Goal: Task Accomplishment & Management: Complete application form

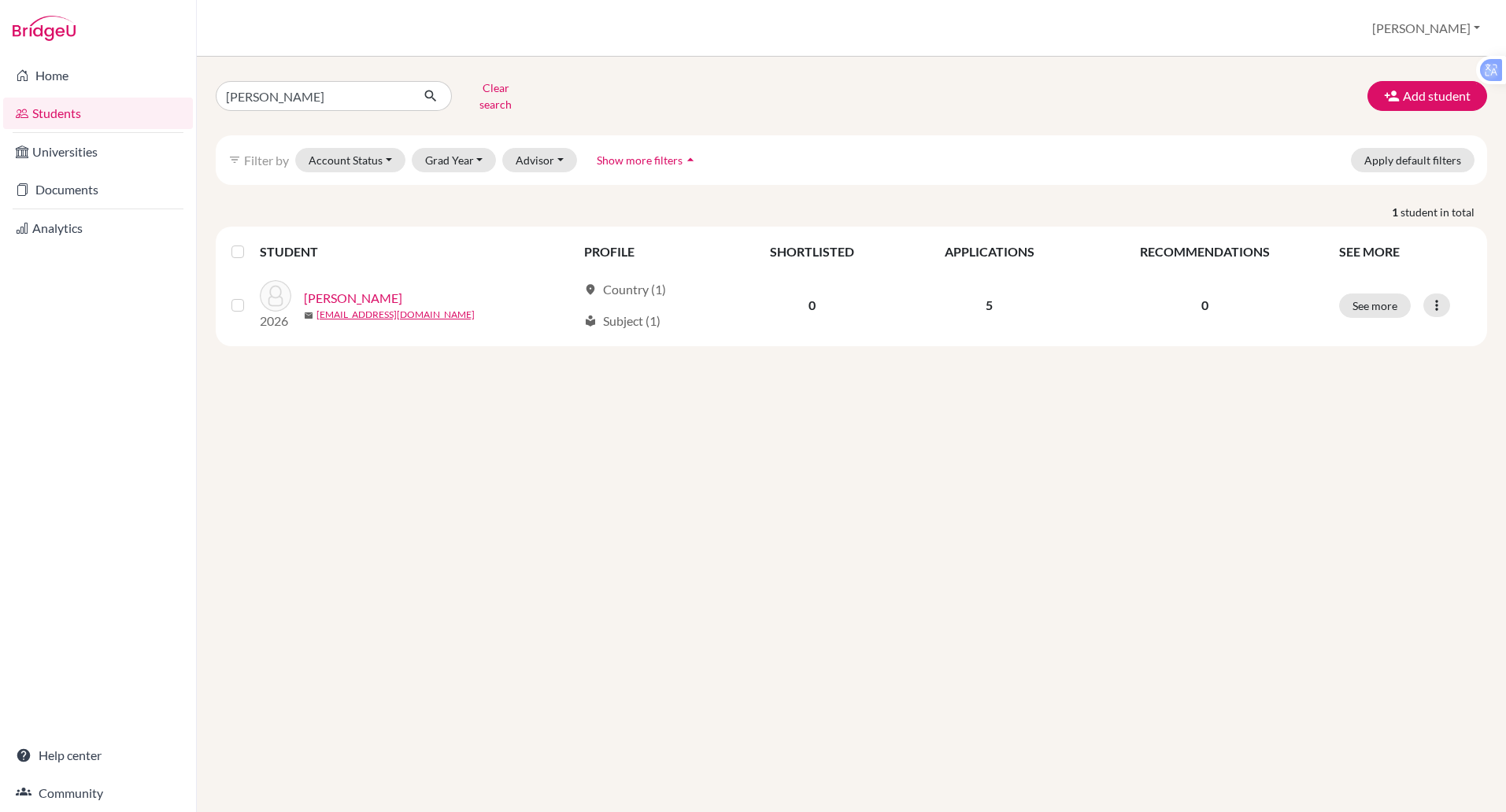
click button "submit" at bounding box center [431, 96] width 42 height 30
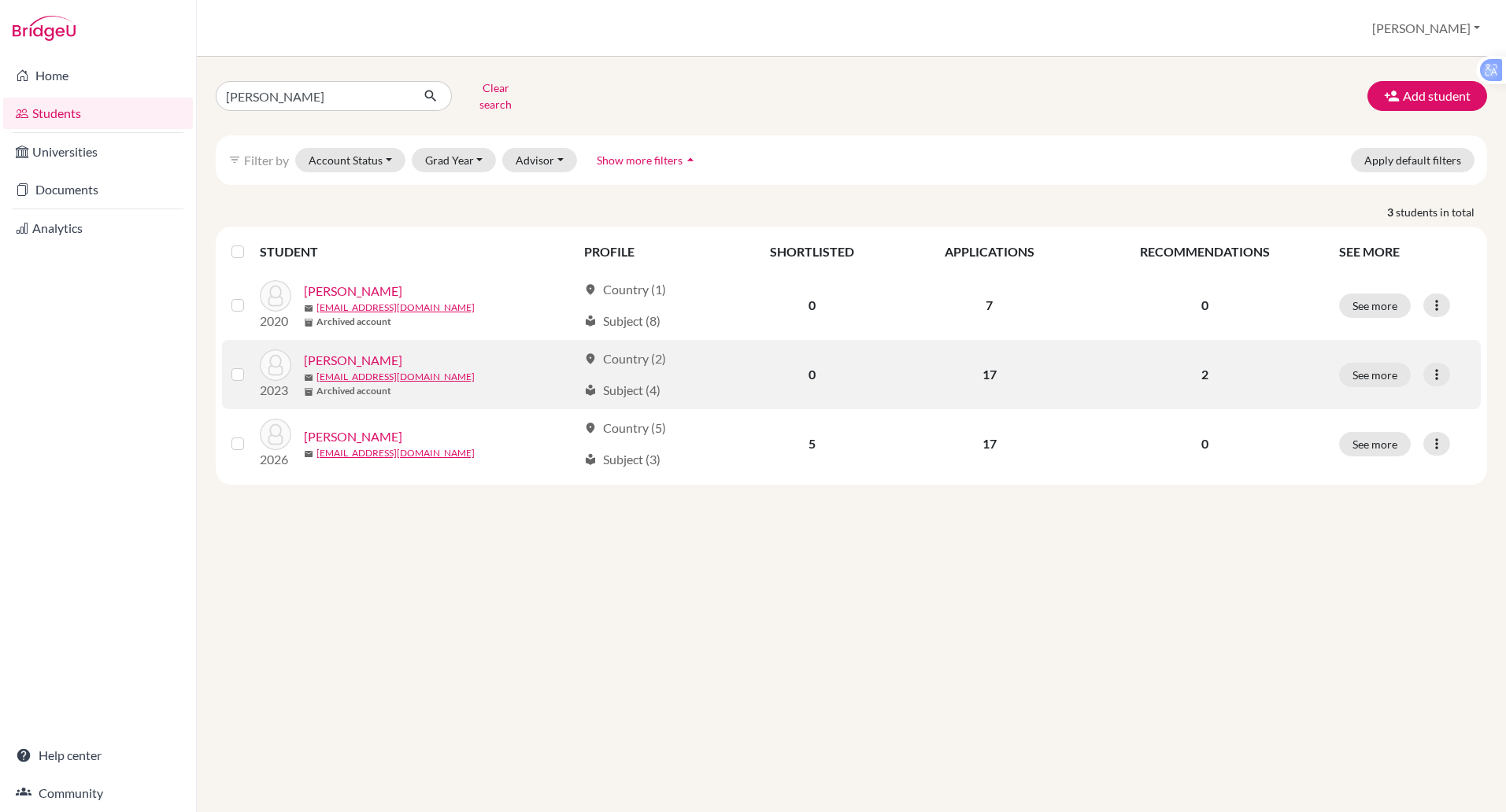
click at [337, 350] on link "Jacob, Adit" at bounding box center [354, 360] width 99 height 19
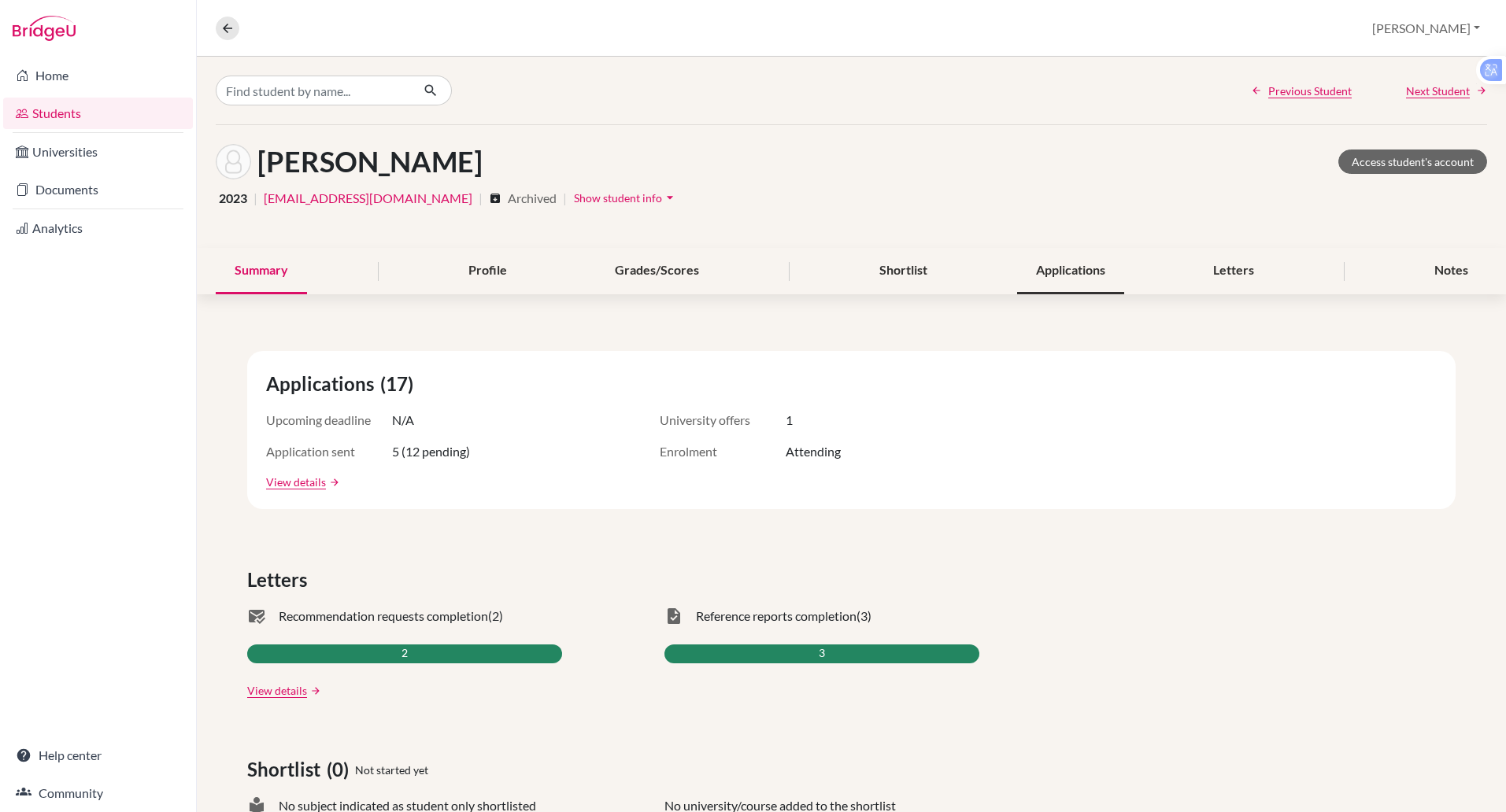
click at [1017, 271] on div "Applications" at bounding box center [1070, 271] width 107 height 46
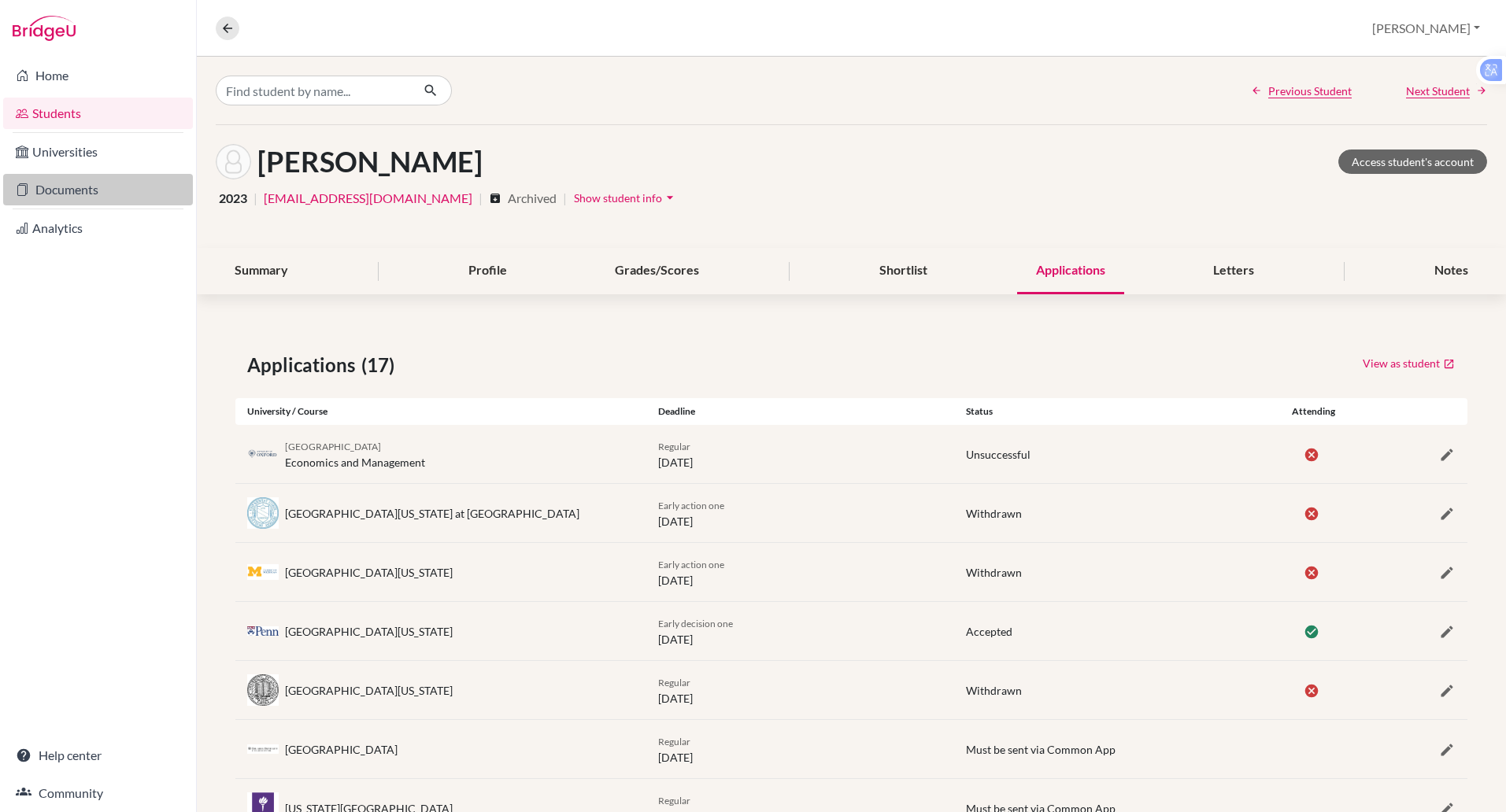
click at [68, 198] on link "Documents" at bounding box center [98, 189] width 189 height 32
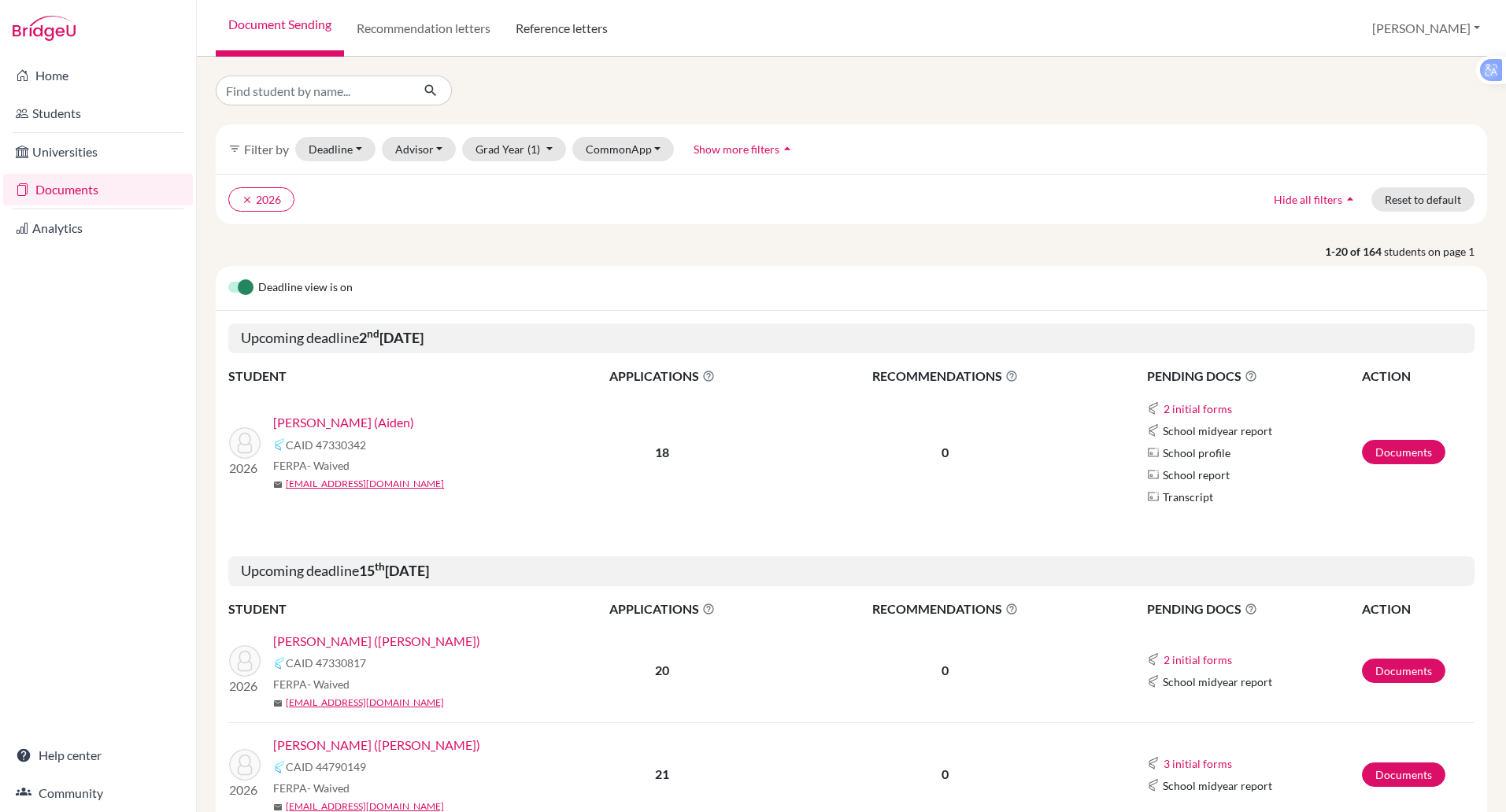
click at [563, 30] on link "Reference letters" at bounding box center [561, 28] width 117 height 57
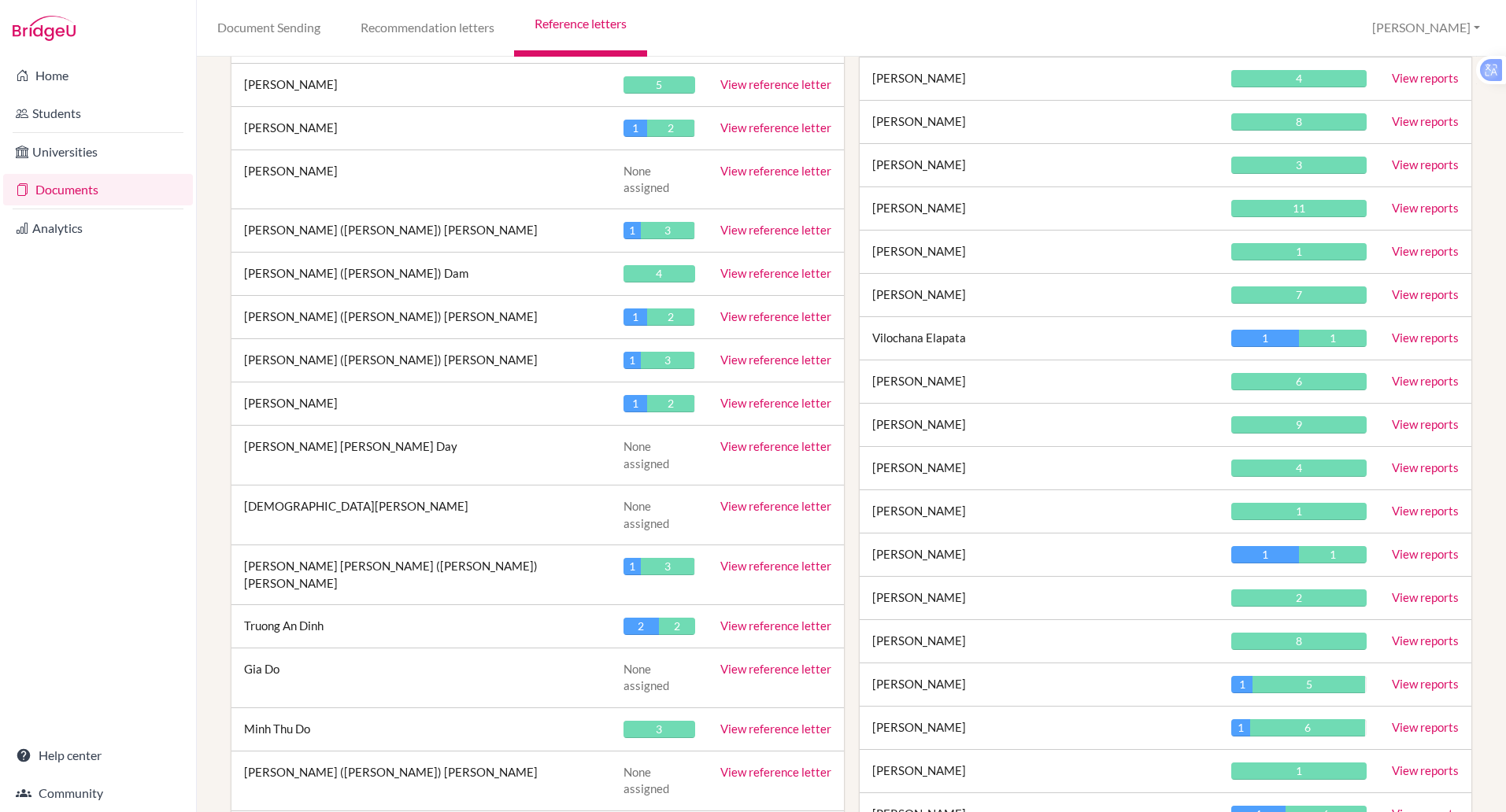
scroll to position [979, 0]
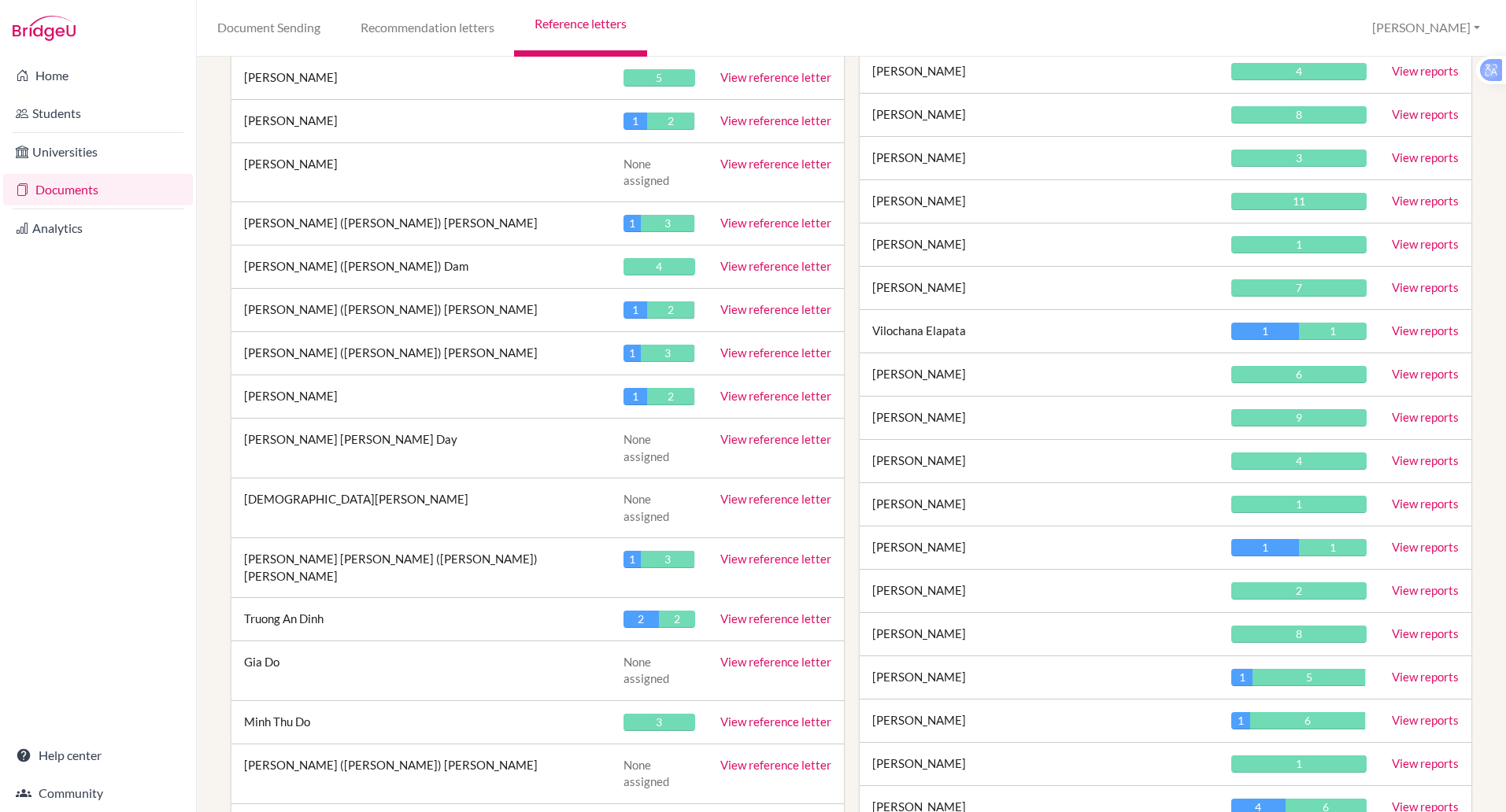
click at [751, 538] on td "View reference letter" at bounding box center [776, 568] width 136 height 60
click at [744, 551] on link "View reference letter" at bounding box center [776, 558] width 111 height 14
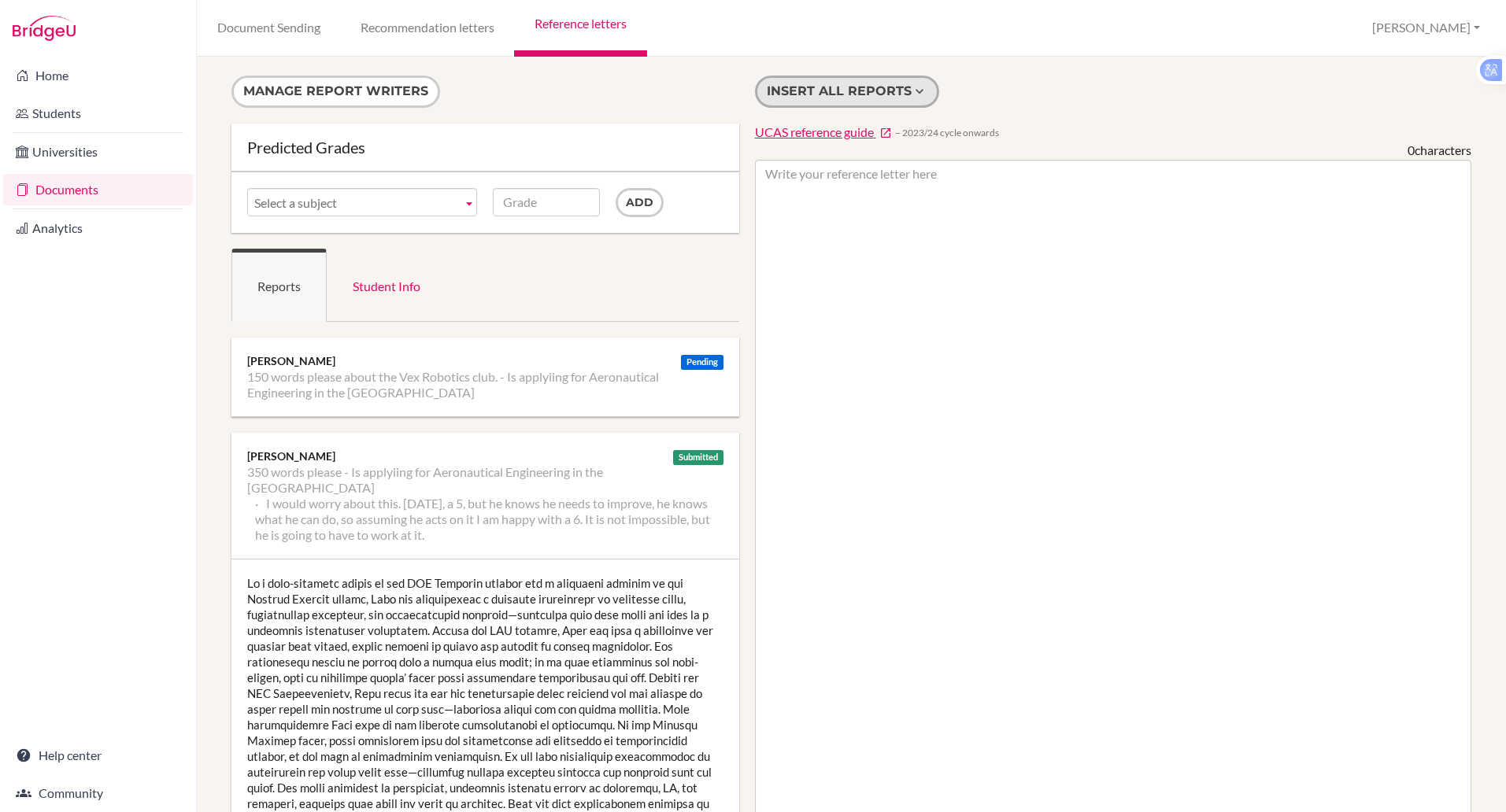
click at [835, 87] on button "Insert all reports" at bounding box center [847, 91] width 185 height 32
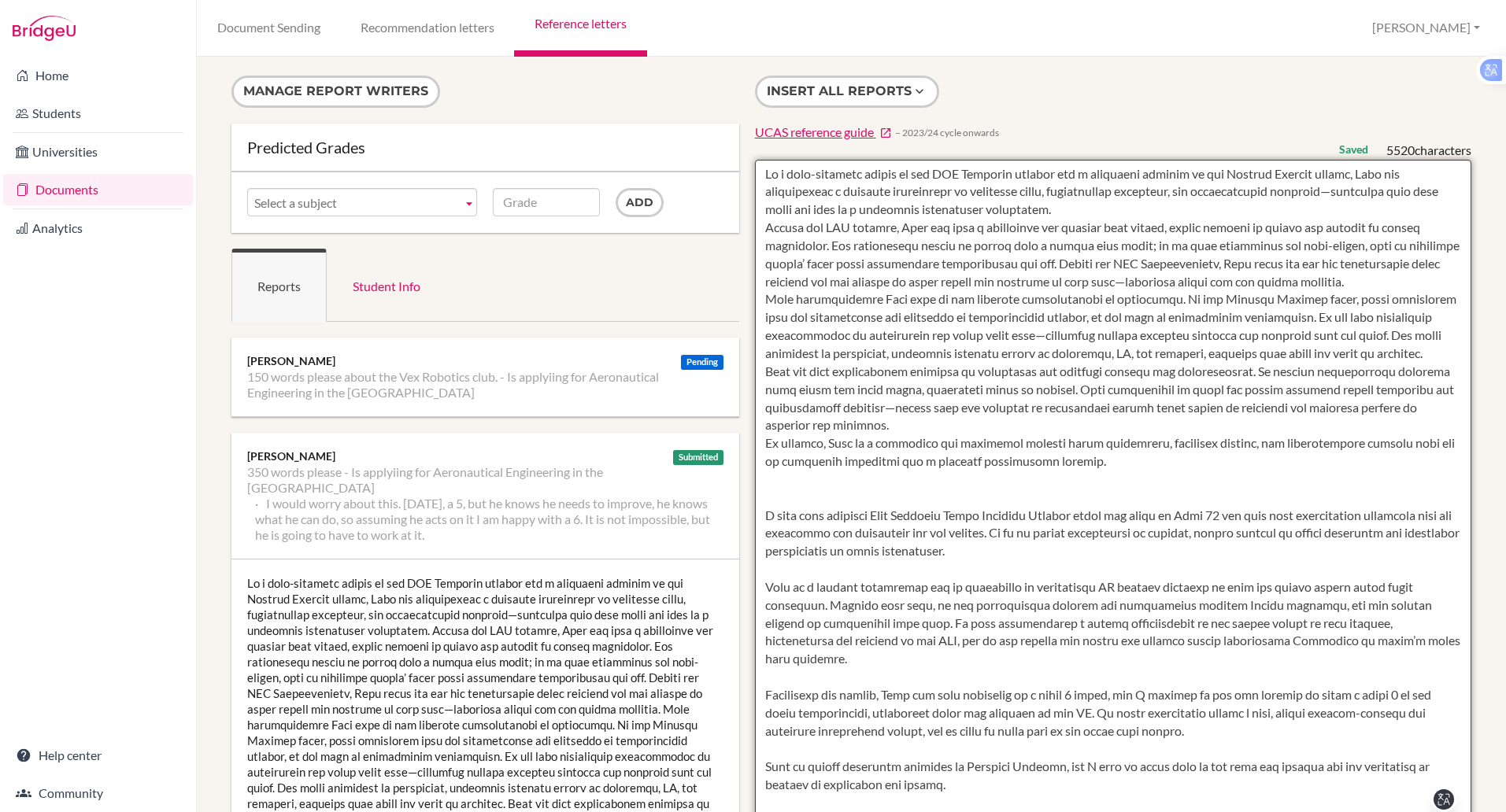
click at [763, 172] on textarea at bounding box center [1114, 614] width 717 height 910
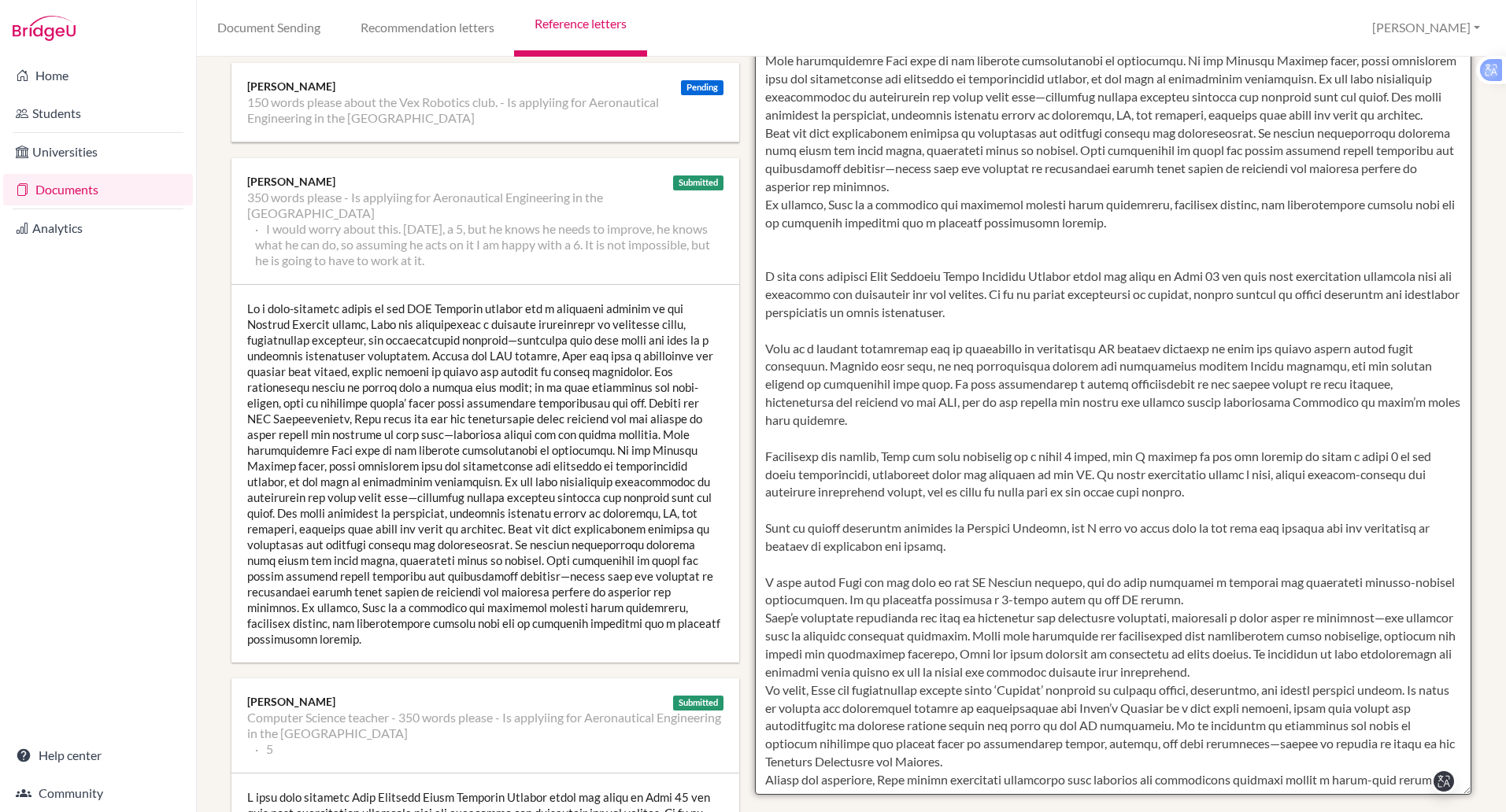
scroll to position [275, 0]
click at [777, 287] on textarea at bounding box center [1114, 339] width 717 height 910
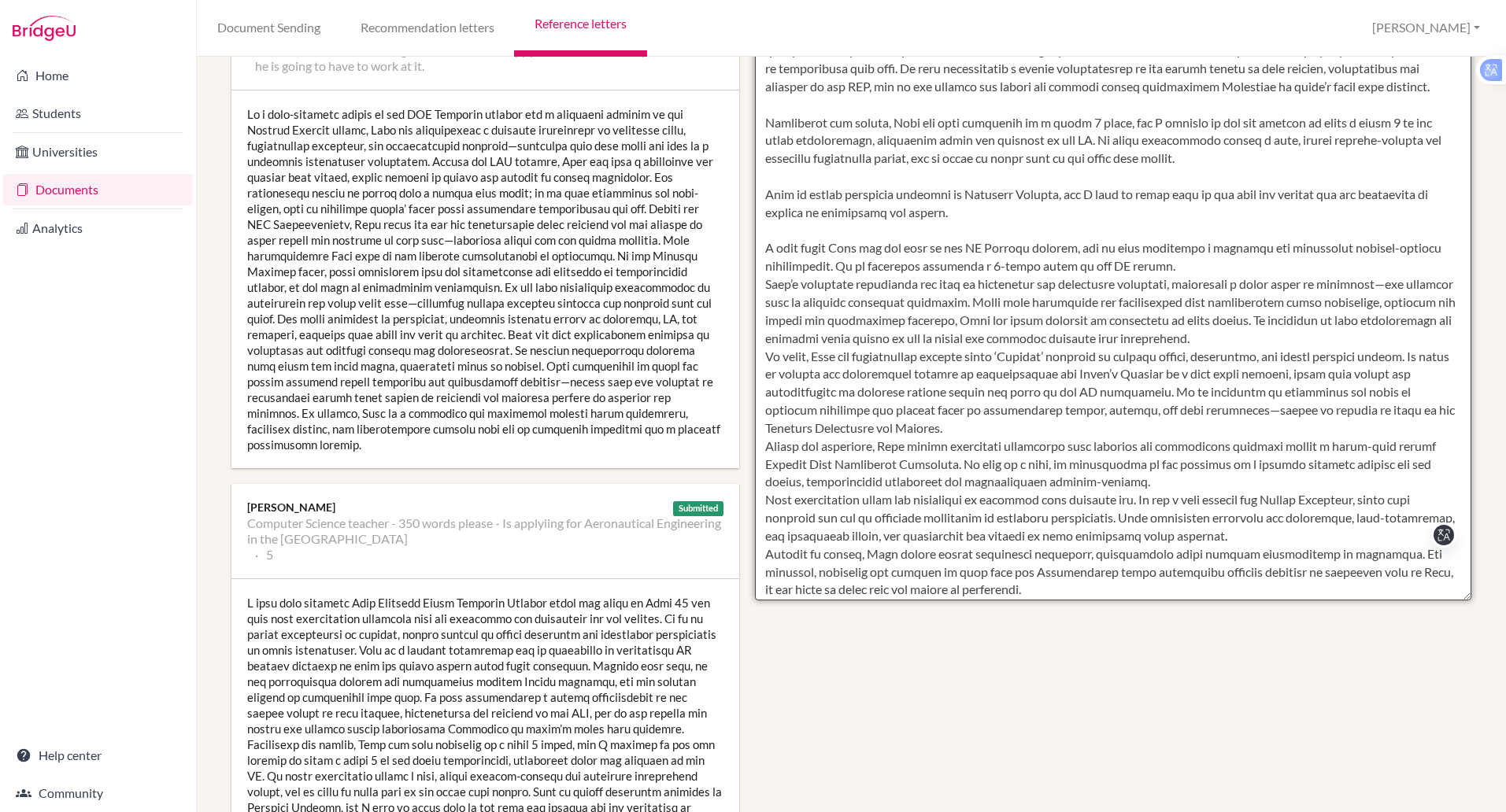
scroll to position [465, 0]
click at [766, 284] on textarea at bounding box center [1114, 149] width 717 height 910
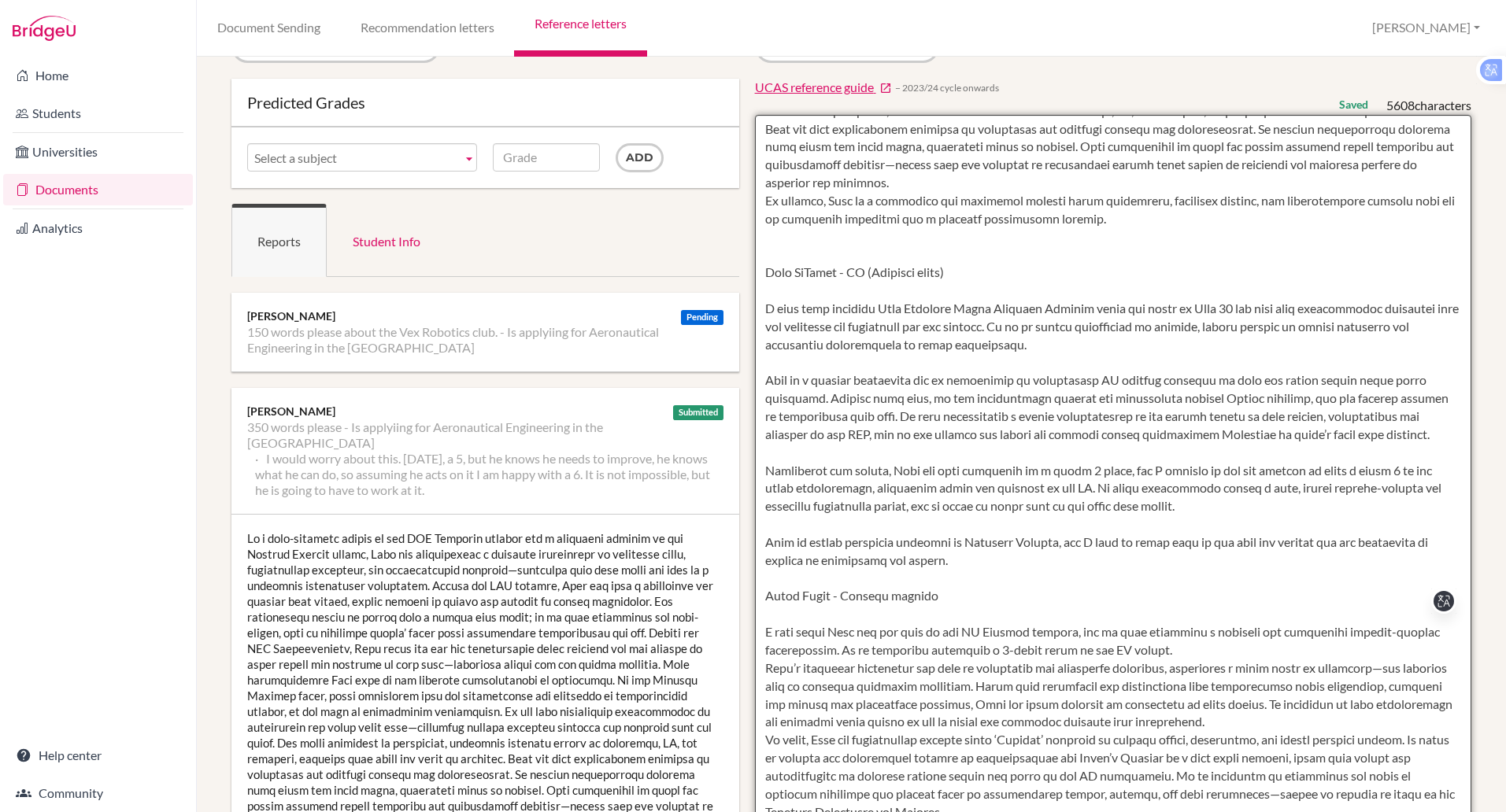
scroll to position [0, 0]
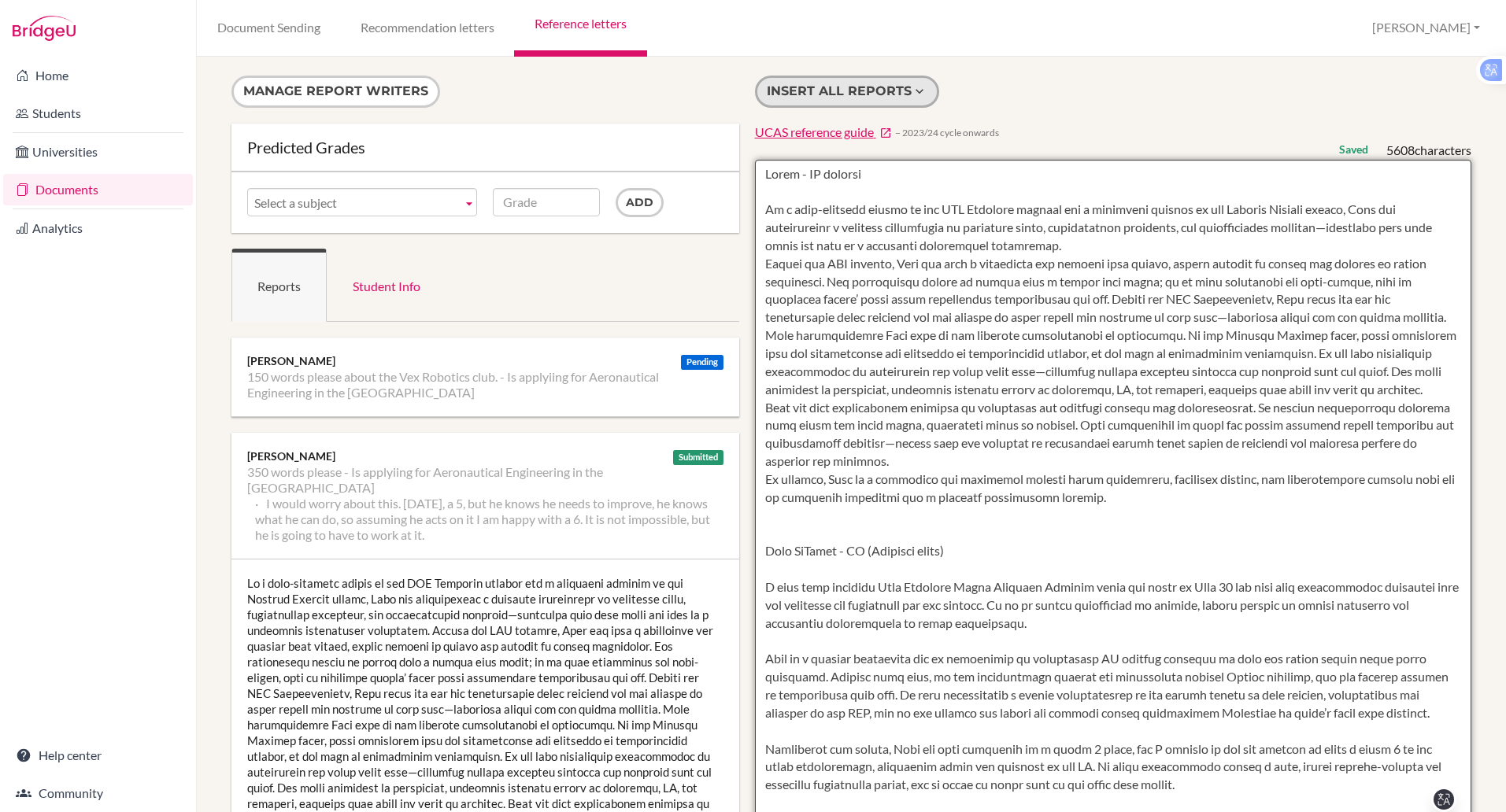
drag, startPoint x: 848, startPoint y: 590, endPoint x: 776, endPoint y: 100, distance: 495.3
click at [776, 100] on div "Insert all reports UCAS reference guide − 2023/24 cycle onwards Saved 5608 char…" at bounding box center [1113, 572] width 732 height 994
type textarea "Colin - DS teacher As a long-standing member of our VEX Robotics program and a …"
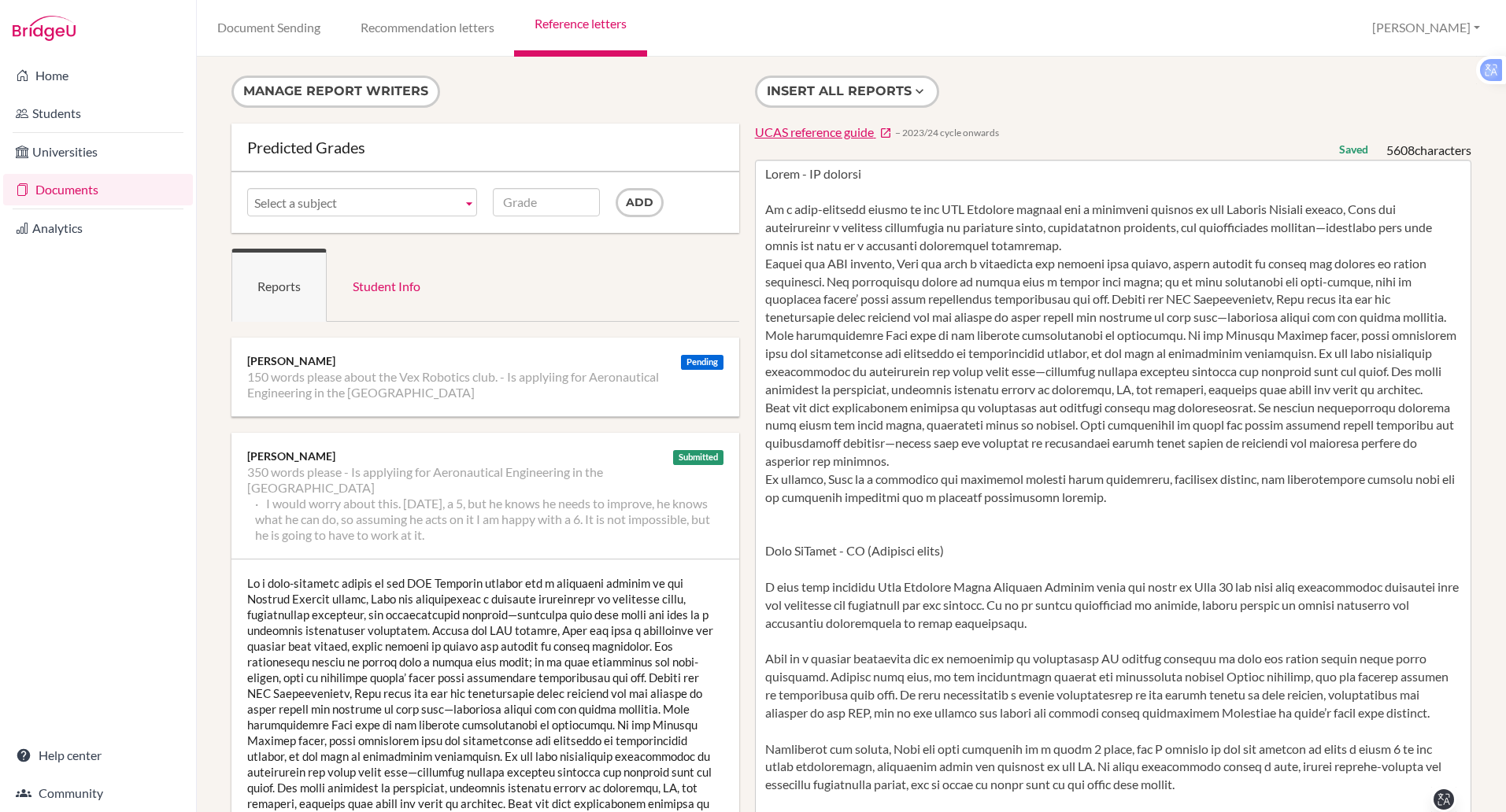
click at [63, 181] on link "Documents" at bounding box center [98, 189] width 189 height 32
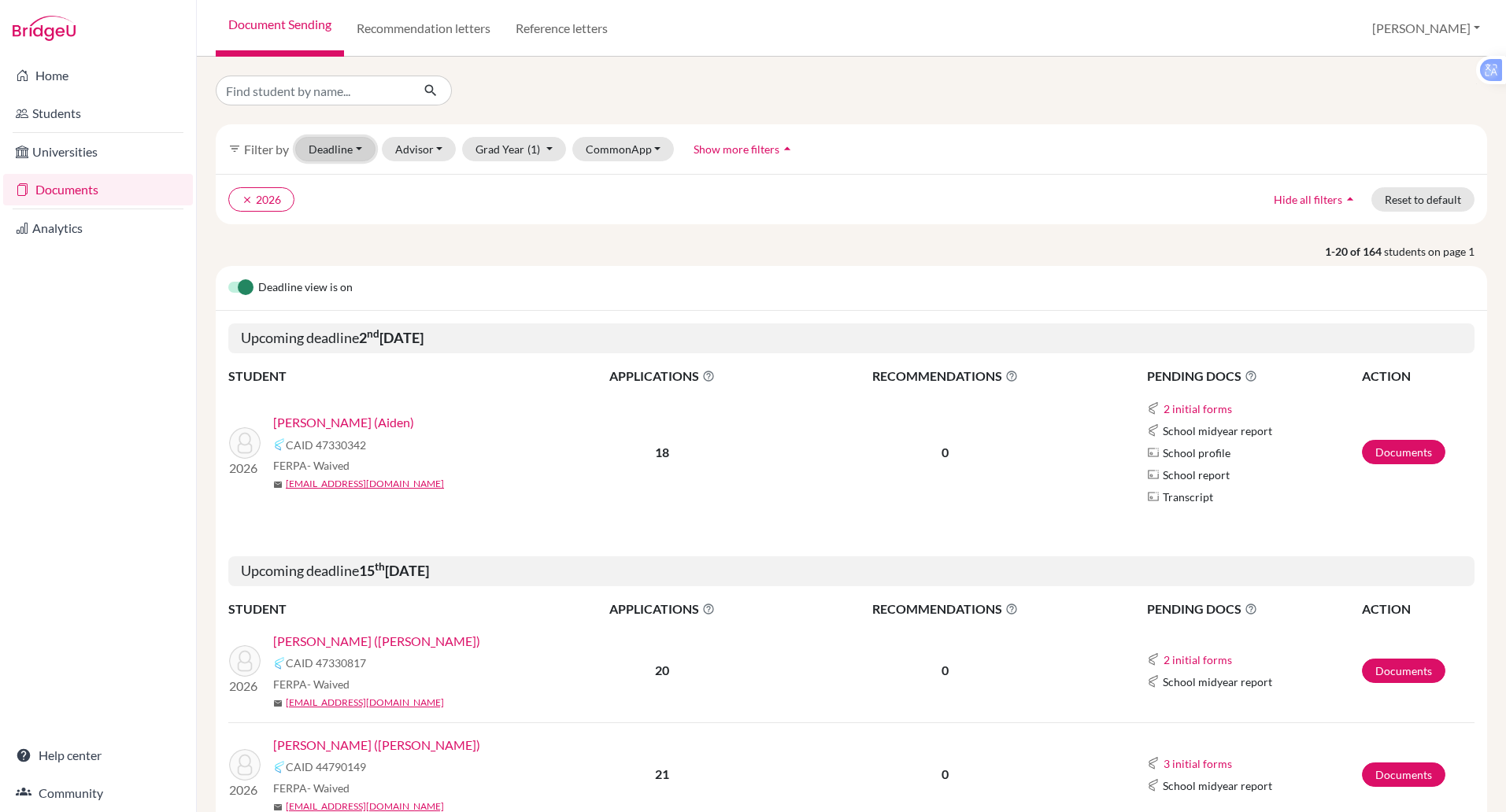
click at [334, 142] on button "Deadline - Select a date range Or double click for a single date selection [DAT…" at bounding box center [335, 149] width 80 height 24
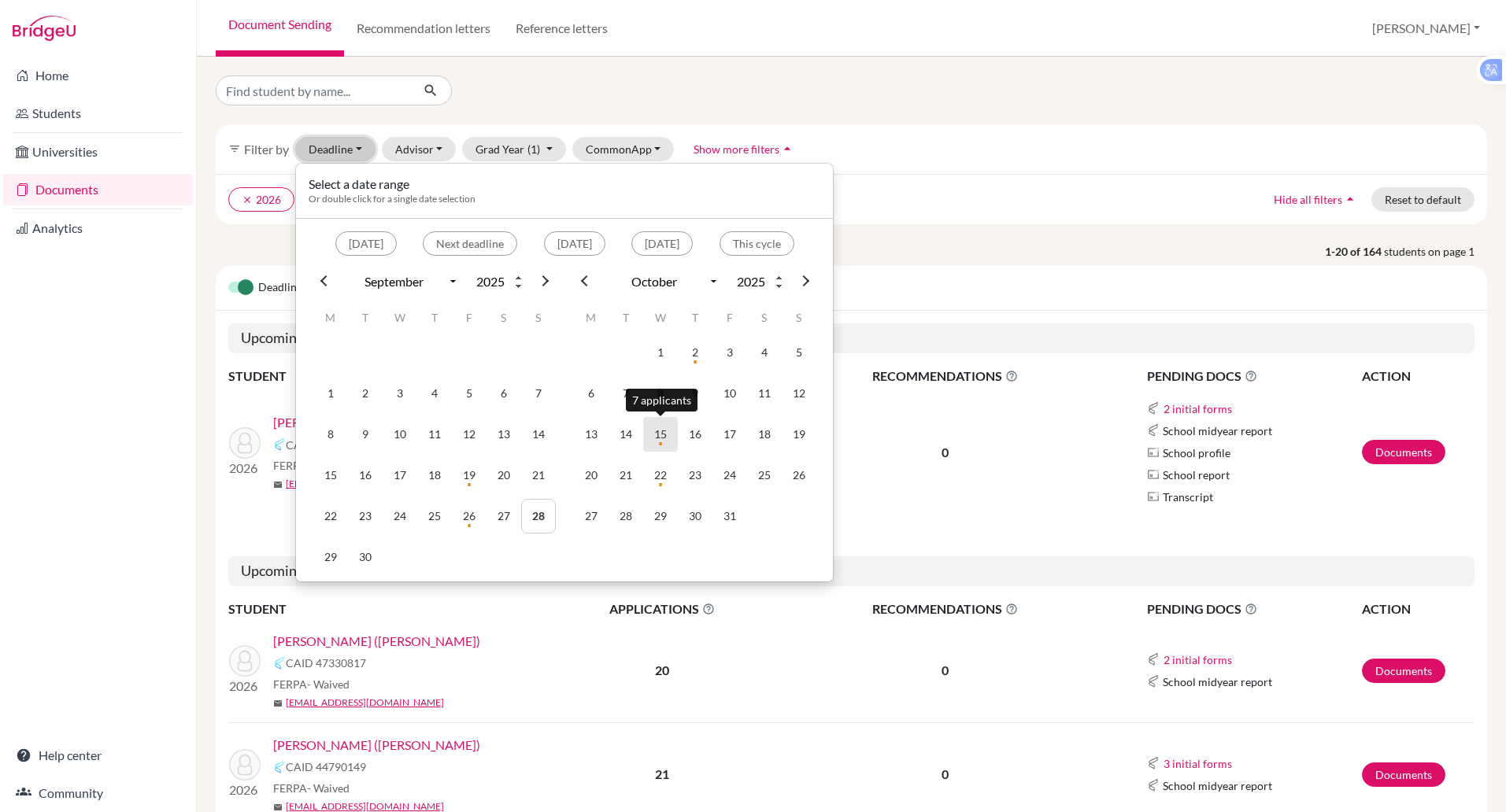
click at [666, 439] on td "15" at bounding box center [661, 434] width 35 height 35
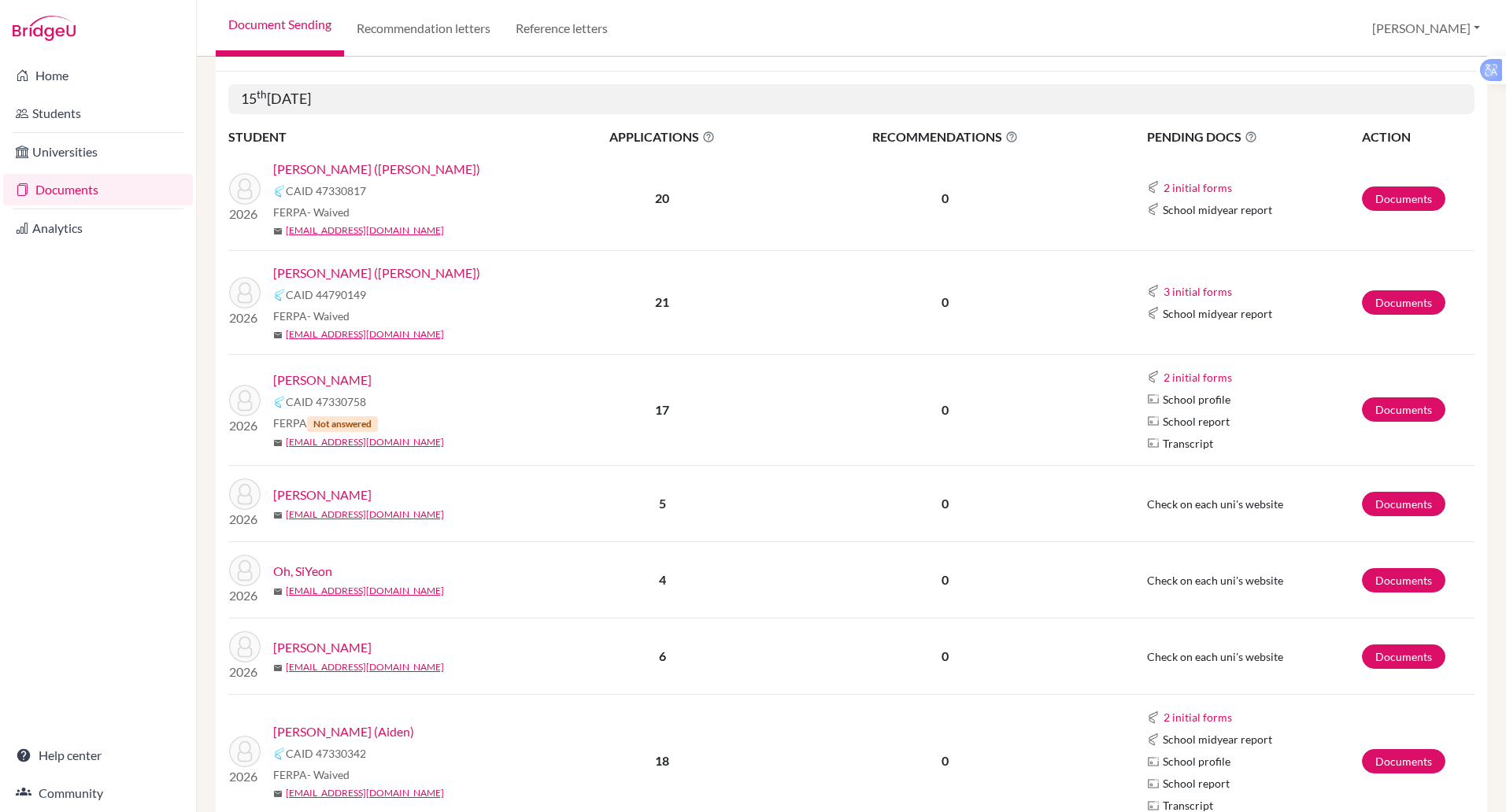
scroll to position [318, 0]
